Goal: Task Accomplishment & Management: Use online tool/utility

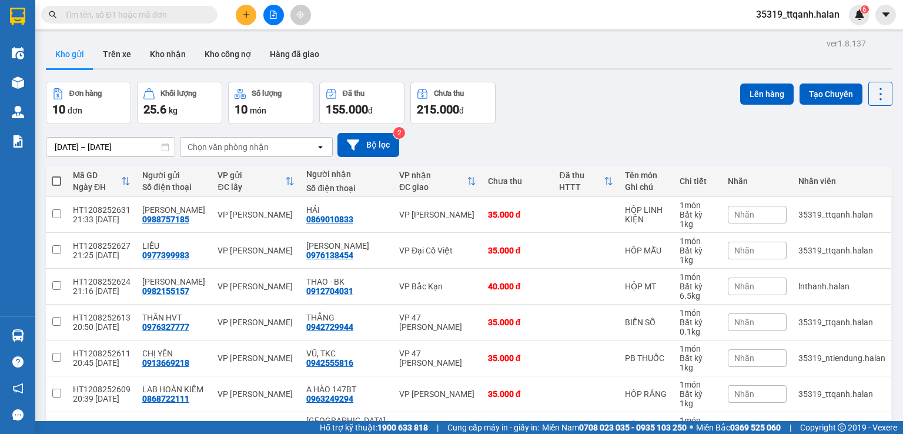
click at [804, 15] on span "35319_ttqanh.halan" at bounding box center [798, 14] width 102 height 15
click at [804, 36] on span "Đăng xuất" at bounding box center [803, 36] width 77 height 13
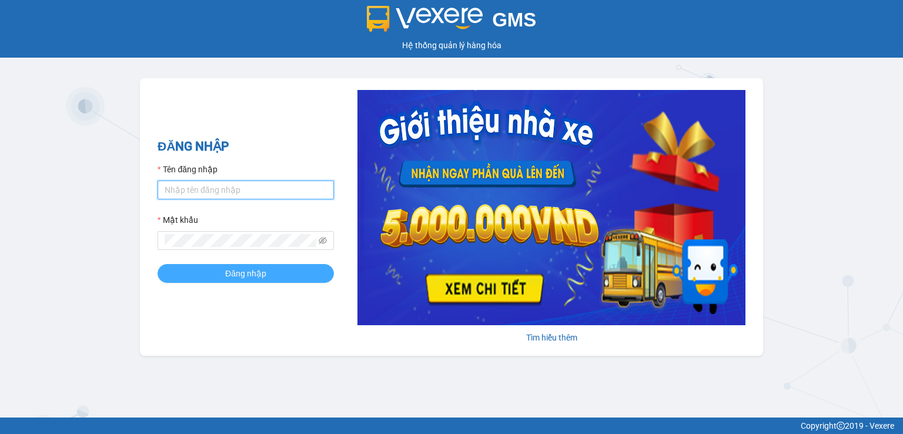
type input "btlhuong.halan"
click at [299, 273] on button "Đăng nhập" at bounding box center [246, 273] width 176 height 19
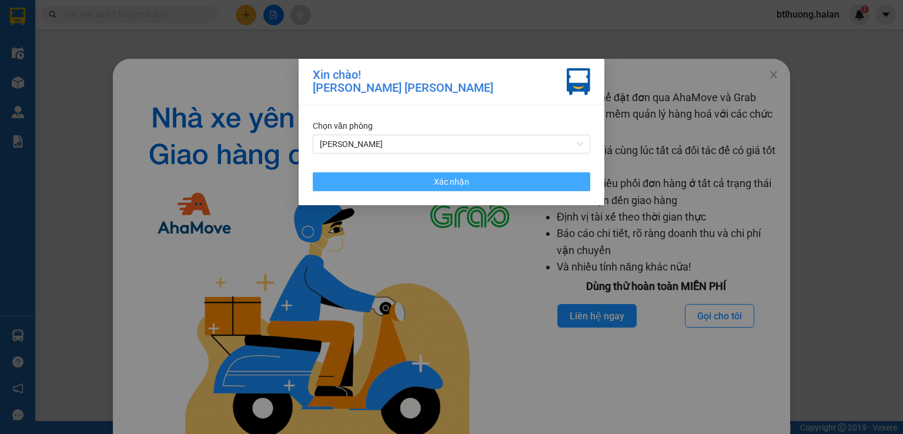
click at [516, 185] on button "Xác nhận" at bounding box center [451, 181] width 277 height 19
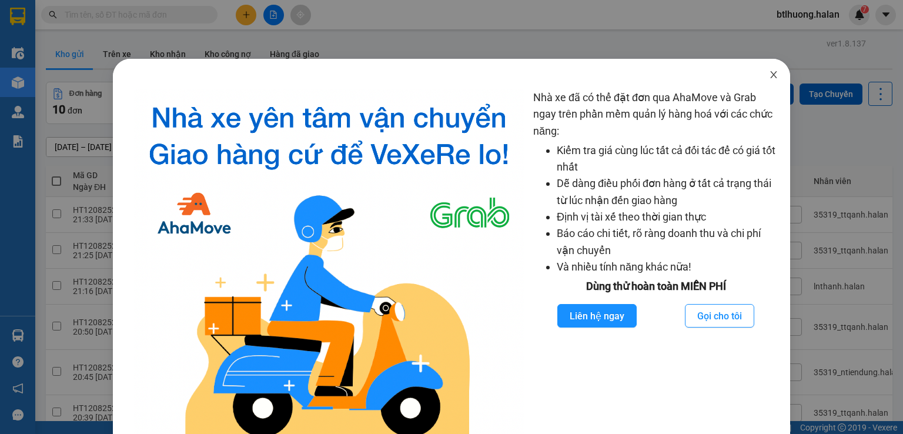
click at [769, 76] on icon "close" at bounding box center [773, 74] width 9 height 9
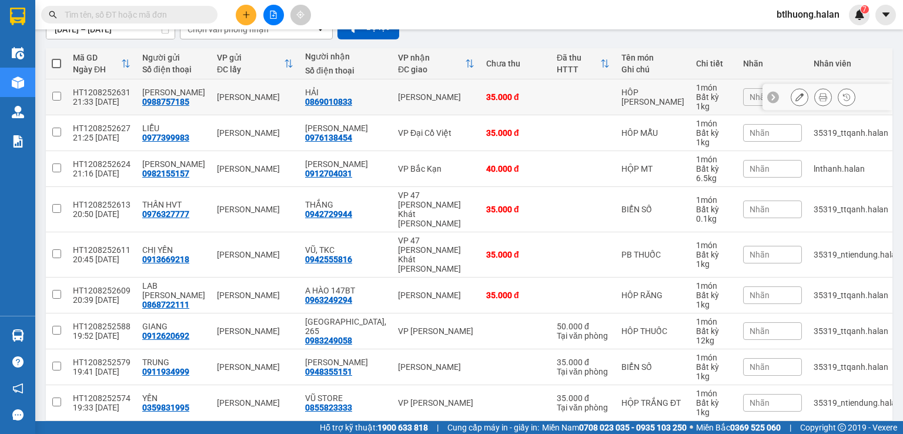
scroll to position [176, 0]
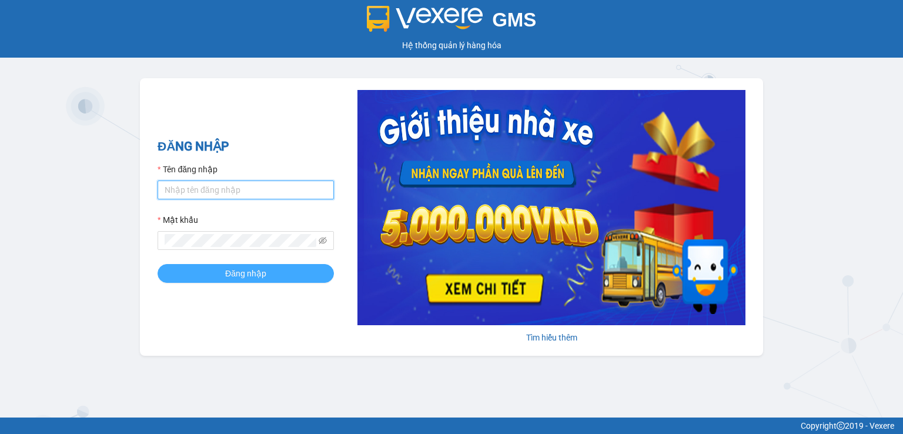
type input "btlhuong.halan"
click at [226, 272] on span "Đăng nhập" at bounding box center [245, 273] width 41 height 13
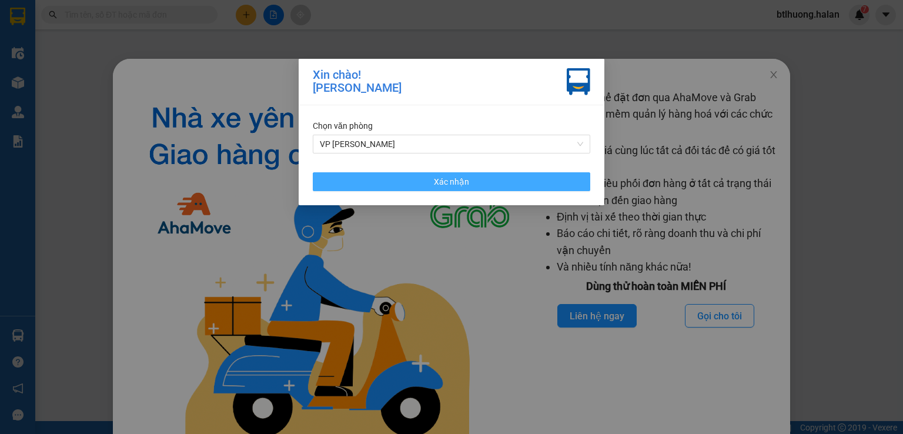
click at [417, 182] on button "Xác nhận" at bounding box center [451, 181] width 277 height 19
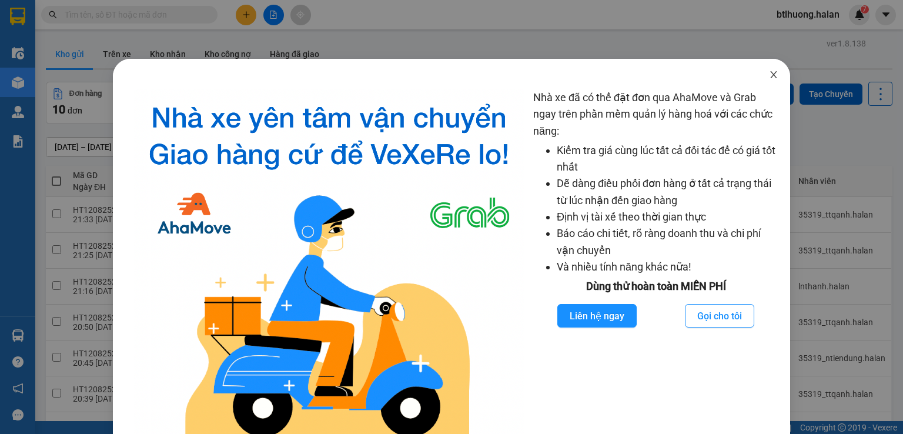
click at [759, 73] on span "Close" at bounding box center [773, 75] width 33 height 33
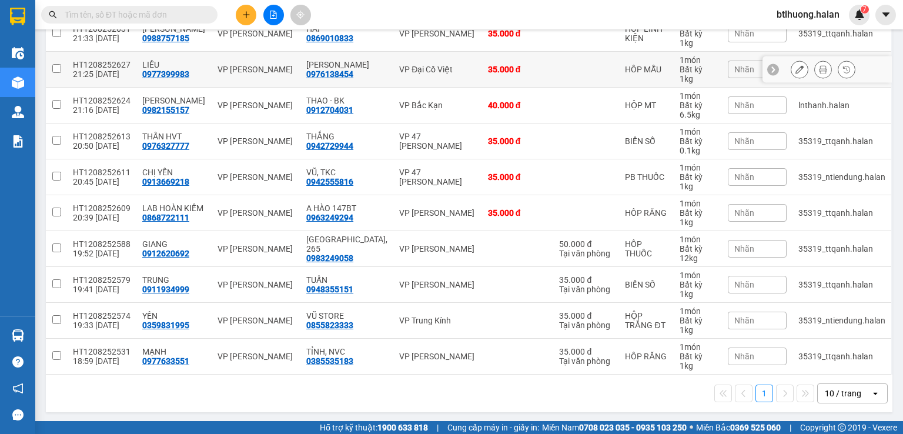
scroll to position [5, 0]
